Goal: Task Accomplishment & Management: Use online tool/utility

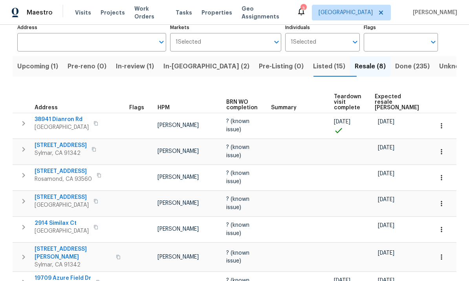
scroll to position [56, 0]
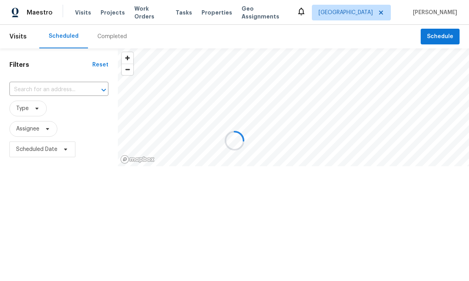
click at [426, 40] on div at bounding box center [234, 140] width 469 height 281
click at [448, 32] on div at bounding box center [234, 140] width 469 height 281
click at [440, 37] on div at bounding box center [234, 140] width 469 height 281
click at [442, 40] on div at bounding box center [234, 140] width 469 height 281
click at [442, 34] on div at bounding box center [234, 140] width 469 height 281
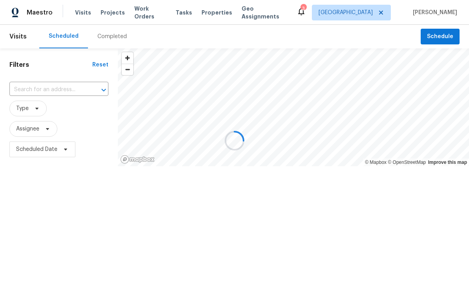
click at [438, 36] on div at bounding box center [234, 140] width 469 height 281
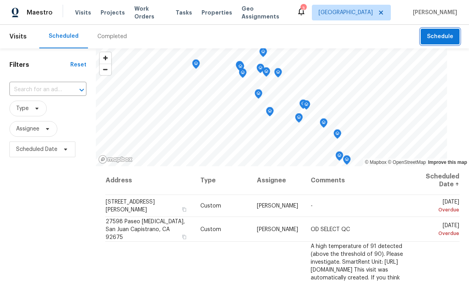
click at [444, 38] on span "Schedule" at bounding box center [440, 37] width 26 height 10
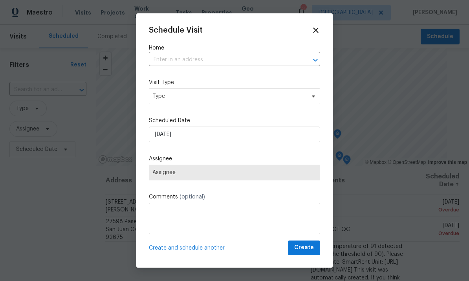
click at [252, 63] on input "text" at bounding box center [223, 60] width 149 height 12
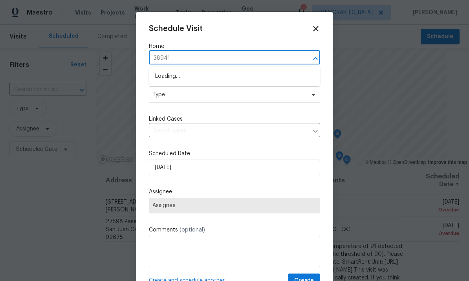
type input "38941"
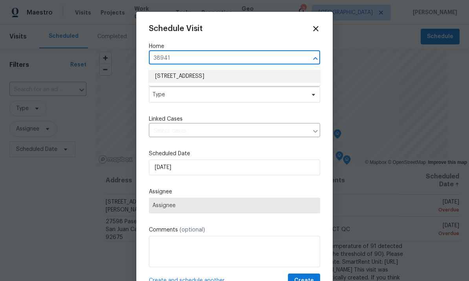
click at [174, 74] on li "38941 Dianron Rd, Palmdale, CA 93551" at bounding box center [234, 76] width 171 height 13
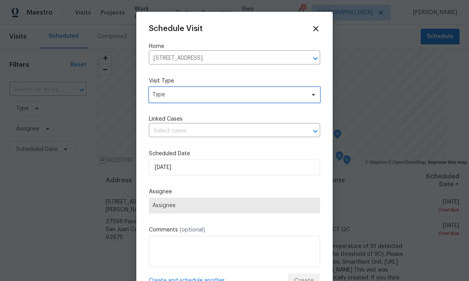
click at [280, 95] on span "Type" at bounding box center [228, 95] width 153 height 8
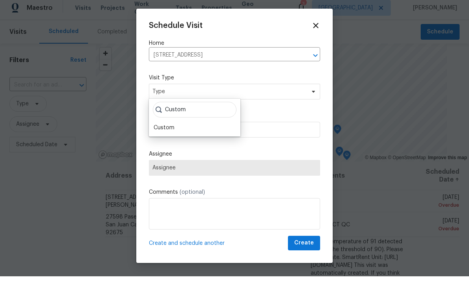
scroll to position [5, 0]
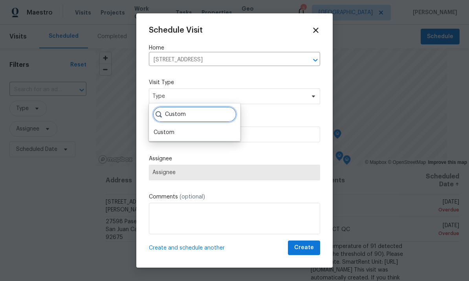
type input "Custom"
click at [162, 128] on div "Custom" at bounding box center [164, 132] width 21 height 8
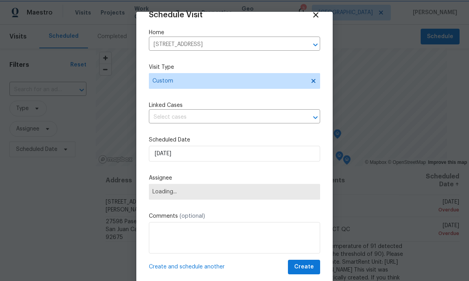
scroll to position [15, 0]
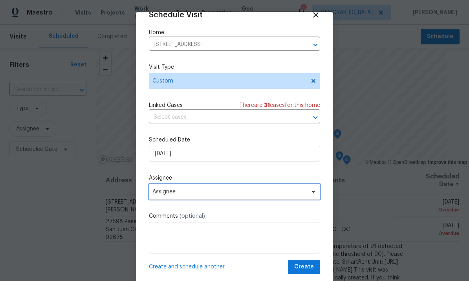
click at [288, 190] on span "Assignee" at bounding box center [229, 191] width 154 height 6
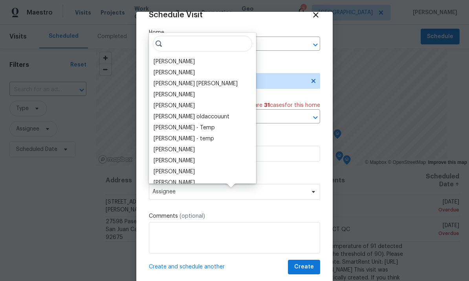
click at [199, 56] on div "[PERSON_NAME]" at bounding box center [202, 61] width 102 height 11
click at [192, 60] on div "[PERSON_NAME]" at bounding box center [174, 62] width 41 height 8
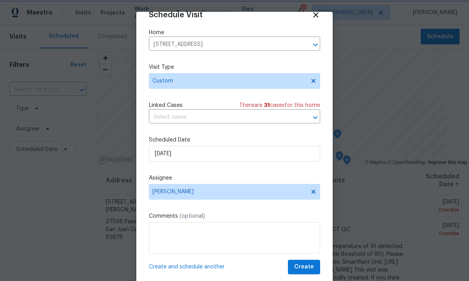
scroll to position [15, 0]
click at [310, 267] on span "Create" at bounding box center [304, 267] width 20 height 10
